Goal: Task Accomplishment & Management: Complete application form

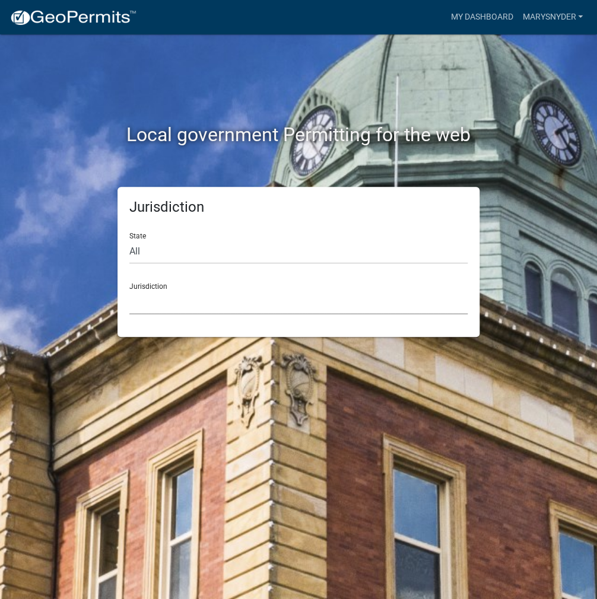
click at [202, 301] on select "[GEOGRAPHIC_DATA], [US_STATE] [GEOGRAPHIC_DATA], [US_STATE][PERSON_NAME][GEOGRA…" at bounding box center [298, 302] width 338 height 24
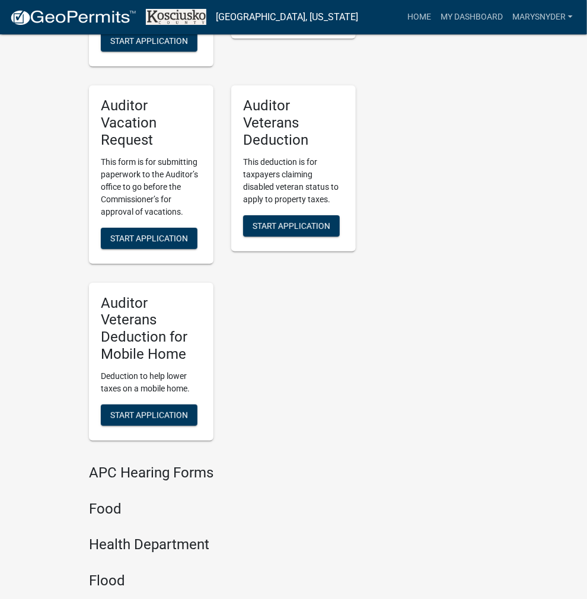
scroll to position [1442, 0]
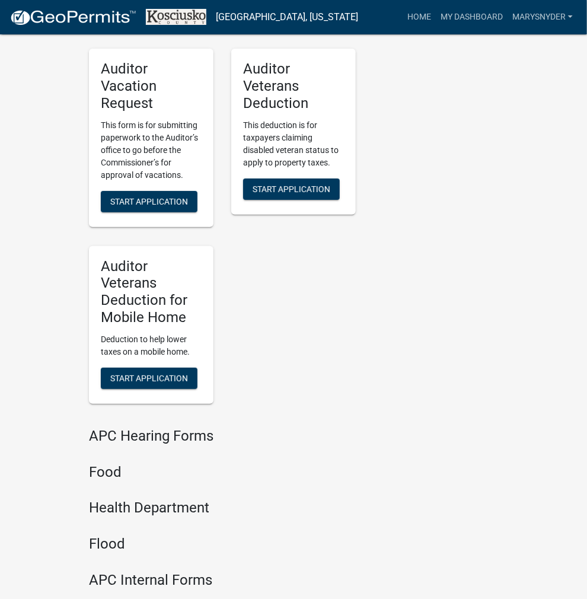
drag, startPoint x: 112, startPoint y: 475, endPoint x: 136, endPoint y: 469, distance: 25.6
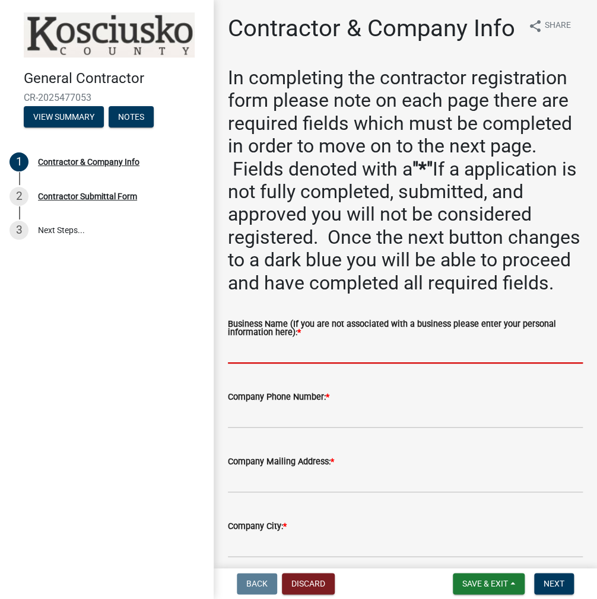
click at [255, 364] on input "Business Name (If you are not associated with a business please enter your pers…" at bounding box center [405, 351] width 355 height 24
paste input "MARYSNYDER"
click at [254, 364] on input "MARYSNYDER" at bounding box center [405, 351] width 355 height 24
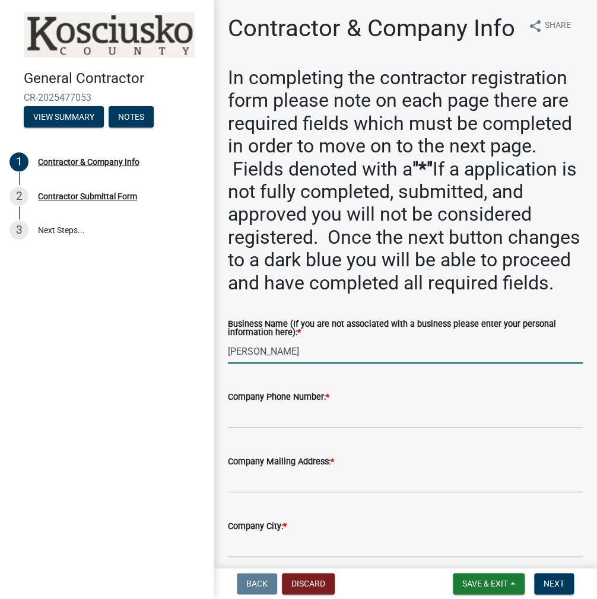
type input "[PERSON_NAME]"
click at [260, 428] on input "Company Phone Number: *" at bounding box center [405, 416] width 355 height 24
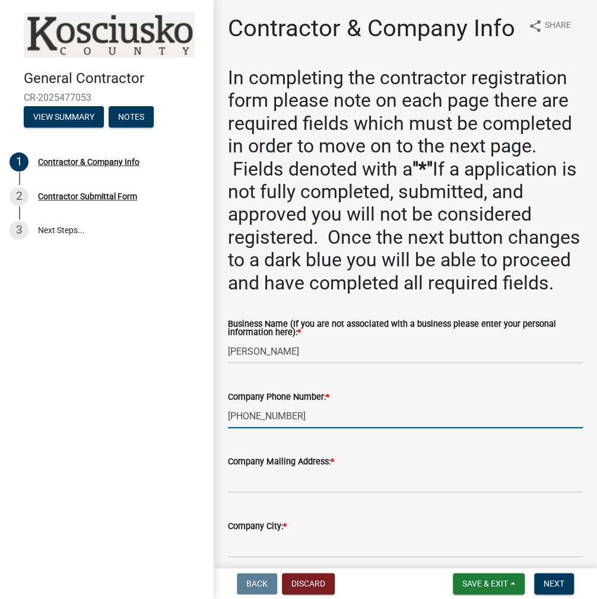
type input "[PHONE_NUMBER]"
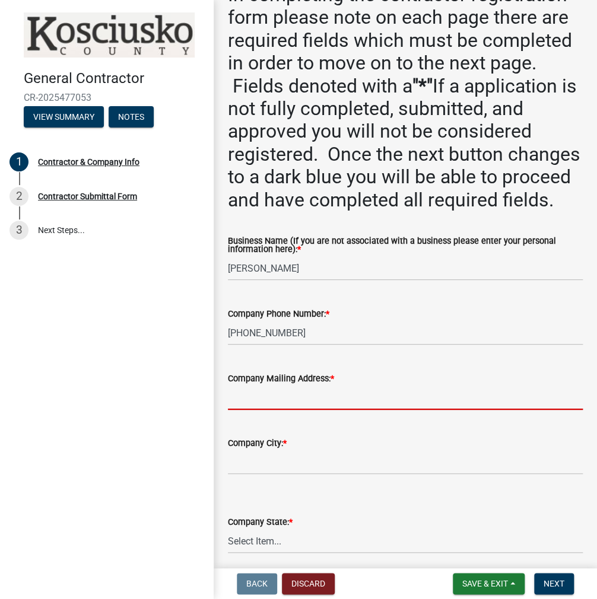
scroll to position [237, 0]
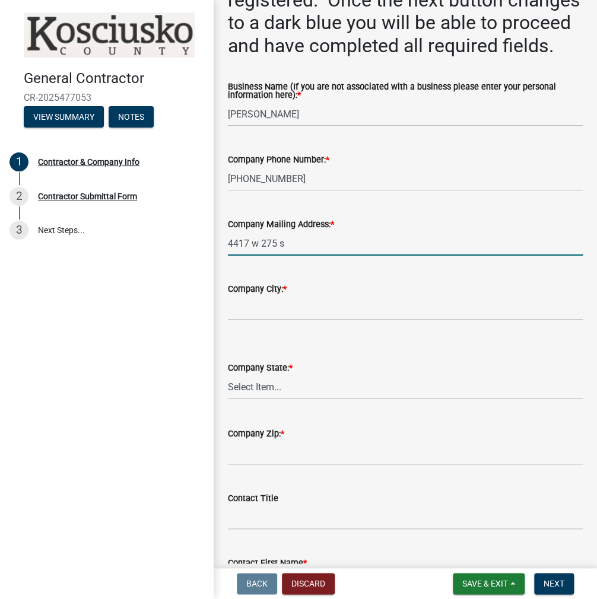
type input "4417 w 275 s"
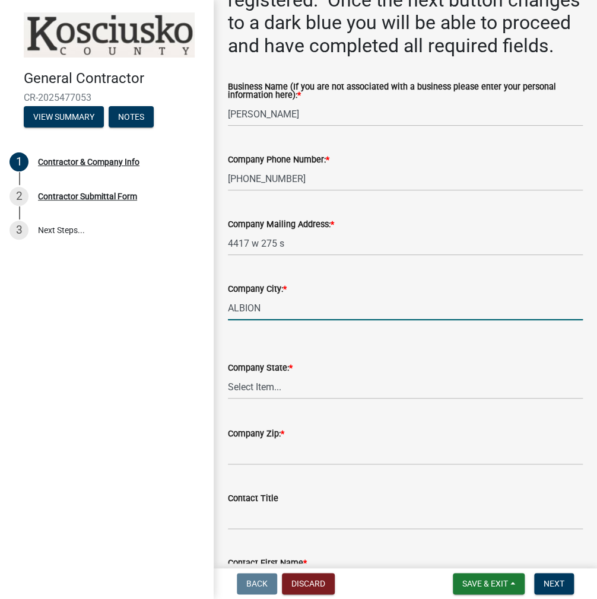
type input "ALBION"
select select "IN"
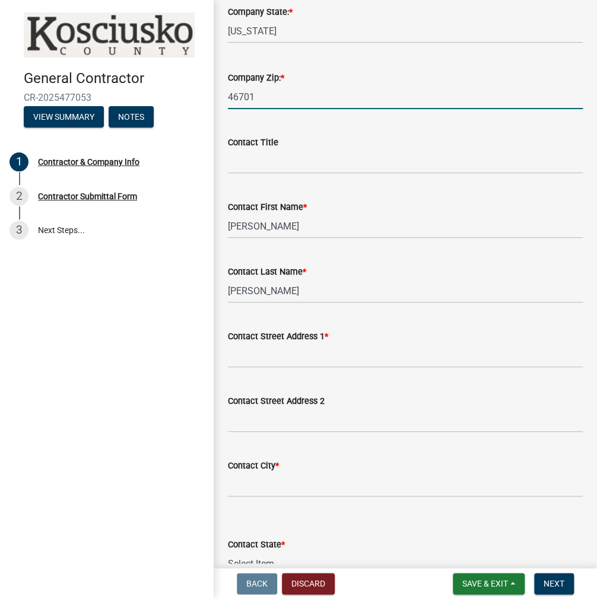
scroll to position [297, 0]
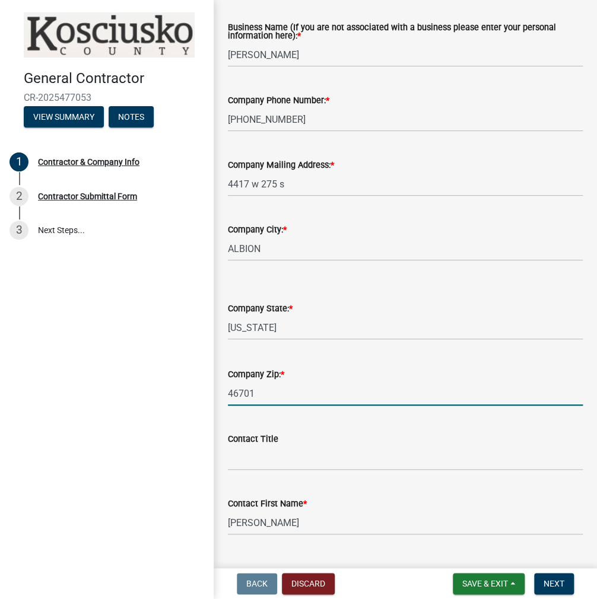
type input "46701"
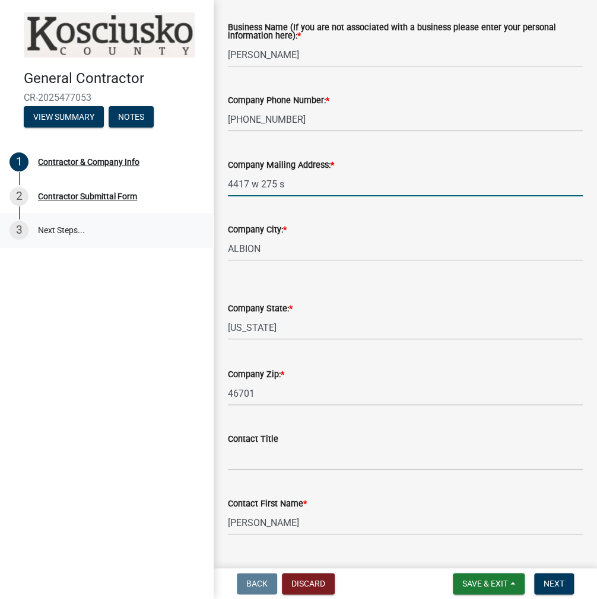
drag, startPoint x: 304, startPoint y: 235, endPoint x: 210, endPoint y: 244, distance: 94.1
click at [210, 244] on div "General Contractor CR-2025477053 View Summary Notes 1 Contractor & Company Info…" at bounding box center [298, 299] width 597 height 599
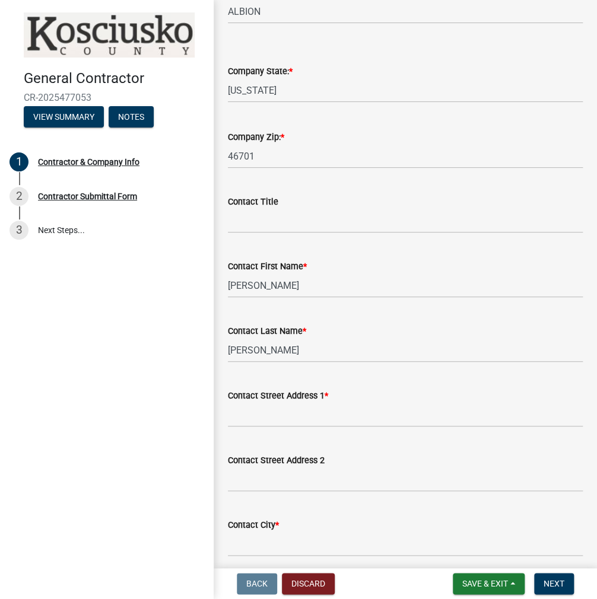
scroll to position [593, 0]
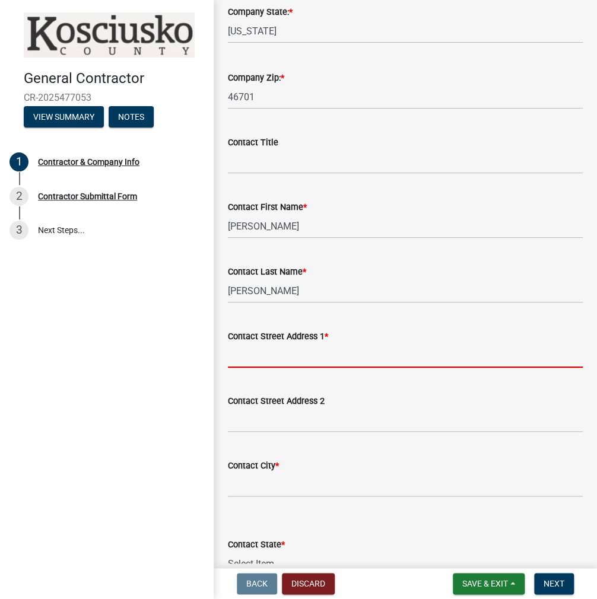
click at [251, 368] on input "Contact Street Address 1 *" at bounding box center [405, 355] width 355 height 24
paste input "4417 w 275 s"
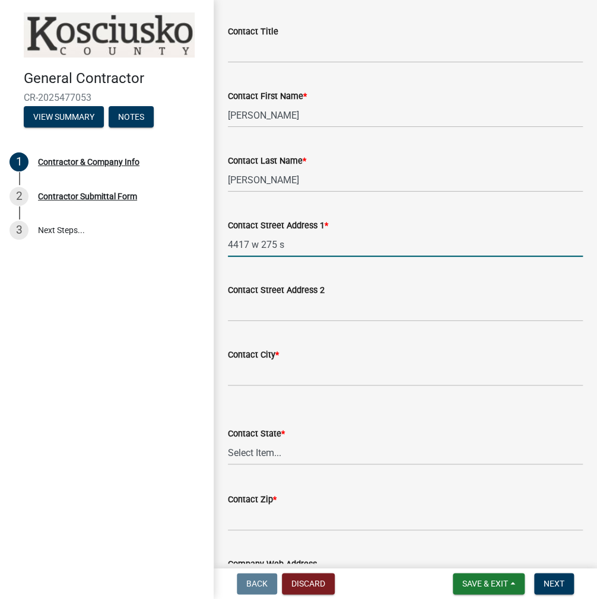
scroll to position [712, 0]
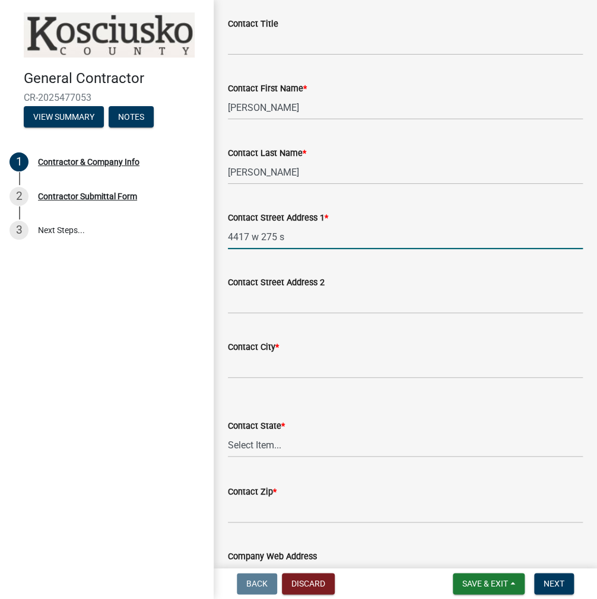
type input "4417 w 275 s"
click at [230, 378] on input "Contact City *" at bounding box center [405, 366] width 355 height 24
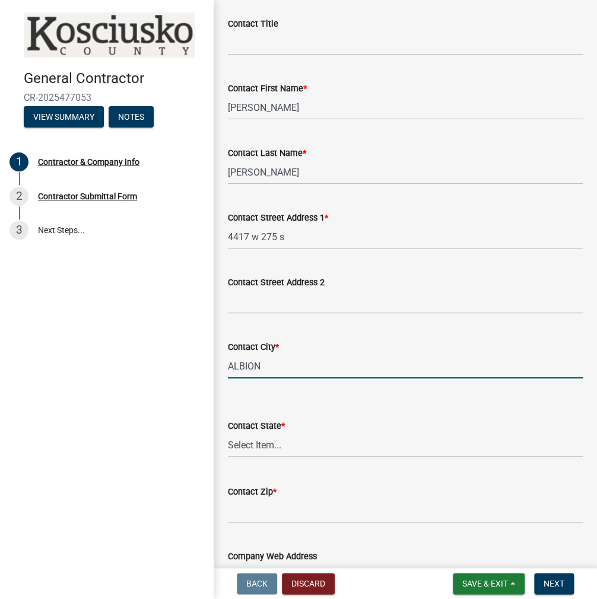
type input "ALBION"
select select "IN"
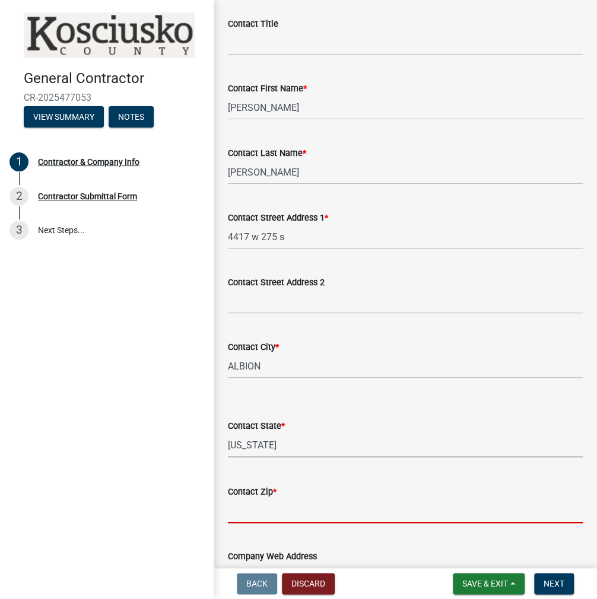
scroll to position [723, 0]
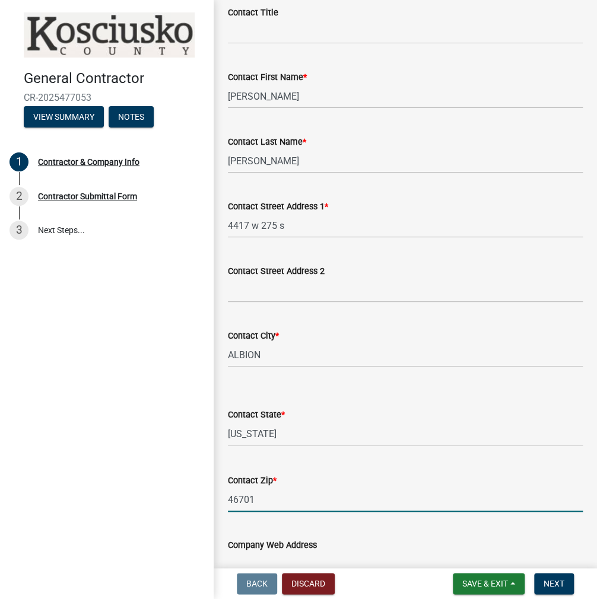
type input "46701"
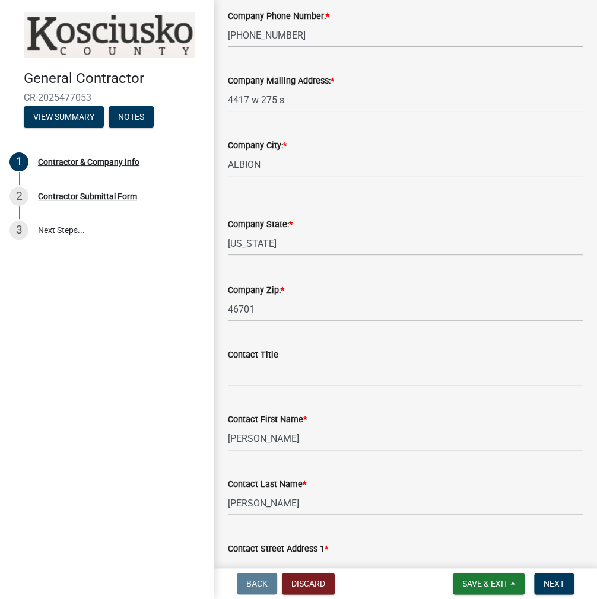
scroll to position [345, 0]
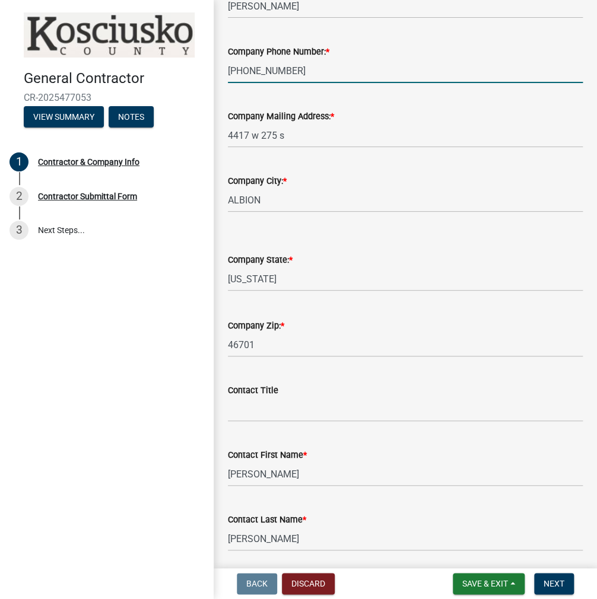
drag, startPoint x: 298, startPoint y: 119, endPoint x: 204, endPoint y: 124, distance: 93.8
click at [204, 124] on div "General Contractor CR-2025477053 View Summary Notes 1 Contractor & Company Info…" at bounding box center [298, 299] width 597 height 599
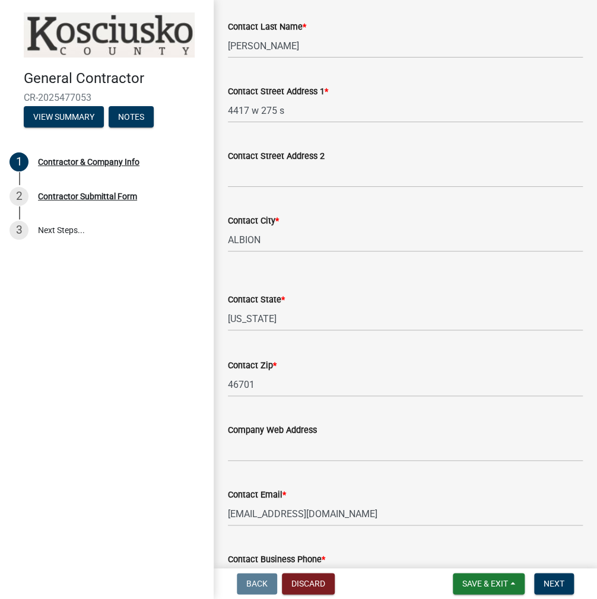
scroll to position [1101, 0]
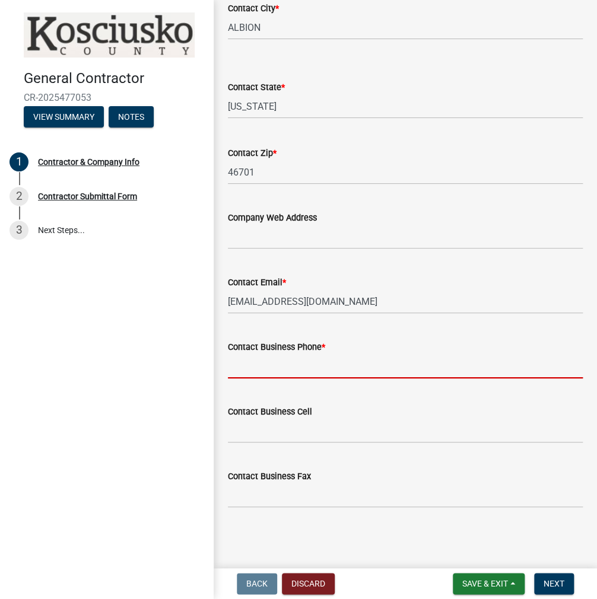
click at [262, 370] on input "Contact Business Phone *" at bounding box center [405, 366] width 355 height 24
paste input "[PHONE_NUMBER]"
type input "[PHONE_NUMBER]"
click at [552, 584] on span "Next" at bounding box center [553, 583] width 21 height 9
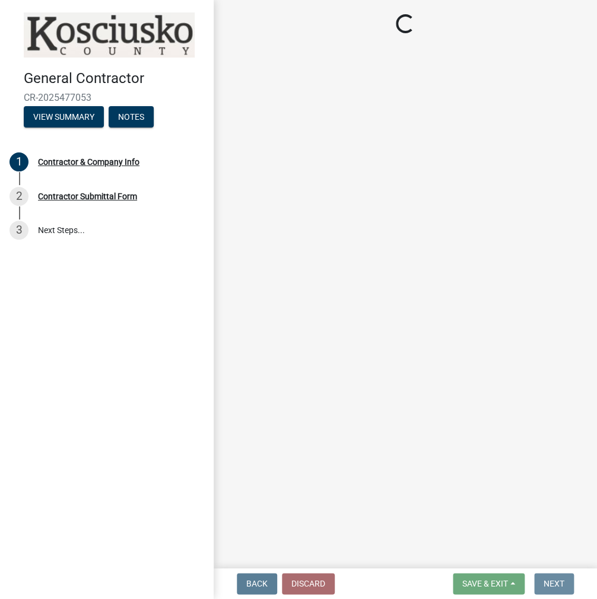
scroll to position [0, 0]
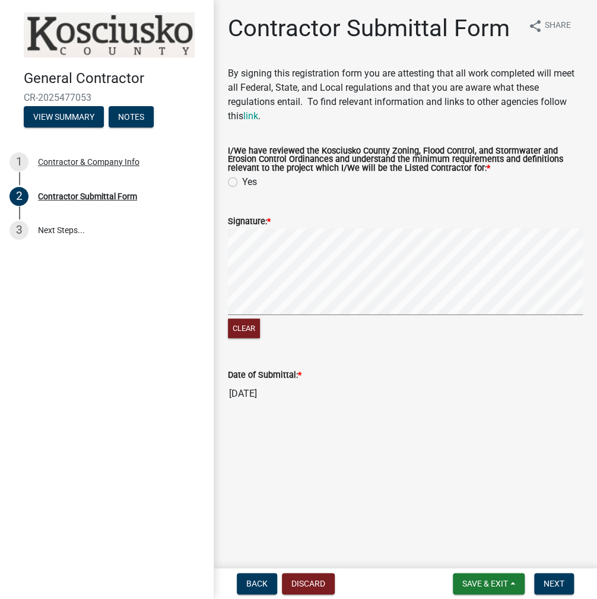
click at [242, 183] on label "Yes" at bounding box center [249, 182] width 15 height 14
click at [242, 183] on input "Yes" at bounding box center [246, 179] width 8 height 8
radio input "true"
click at [246, 332] on button "Clear" at bounding box center [244, 329] width 32 height 20
click at [554, 591] on button "Next" at bounding box center [554, 583] width 40 height 21
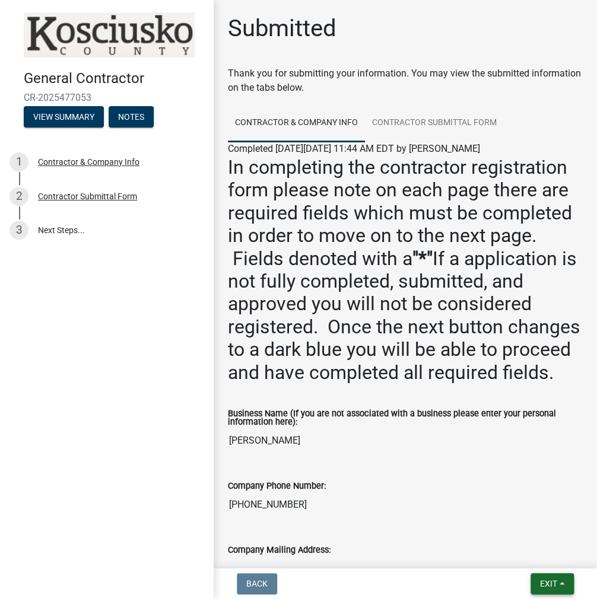
click at [533, 579] on button "Exit" at bounding box center [551, 583] width 43 height 21
click at [536, 556] on button "Save & Exit" at bounding box center [526, 553] width 95 height 28
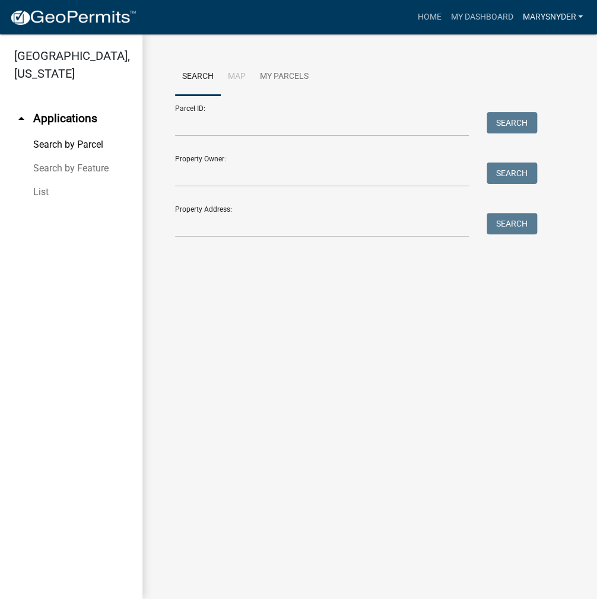
click at [543, 12] on link "MARYSNYDER" at bounding box center [552, 17] width 70 height 23
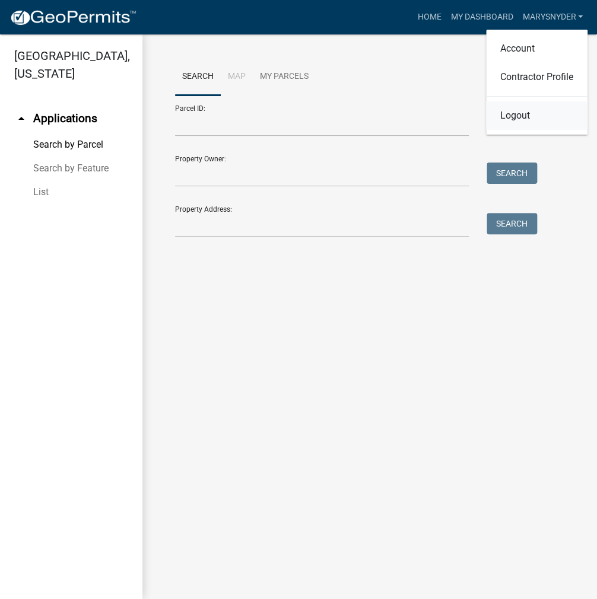
click at [515, 114] on link "Logout" at bounding box center [536, 115] width 101 height 28
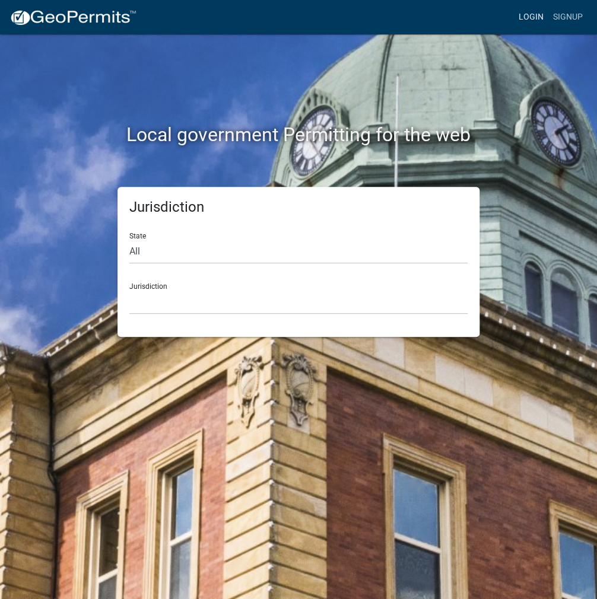
click at [539, 11] on link "Login" at bounding box center [531, 17] width 34 height 23
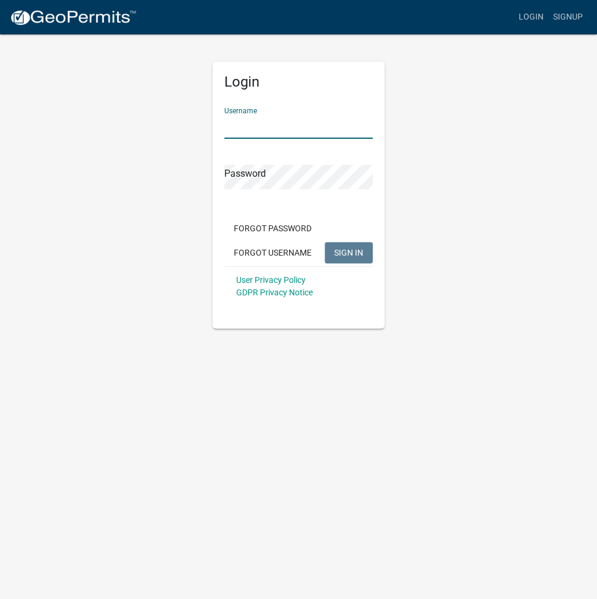
click at [240, 122] on input "Username" at bounding box center [298, 126] width 148 height 24
type input "kosplanning"
click at [324, 242] on button "SIGN IN" at bounding box center [348, 252] width 48 height 21
